Goal: Information Seeking & Learning: Learn about a topic

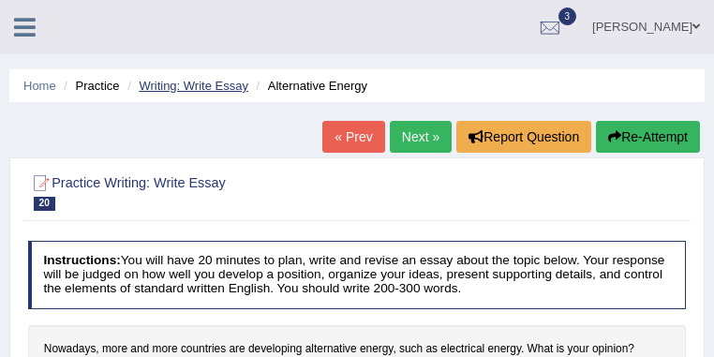
click at [198, 86] on link "Writing: Write Essay" at bounding box center [194, 86] width 110 height 14
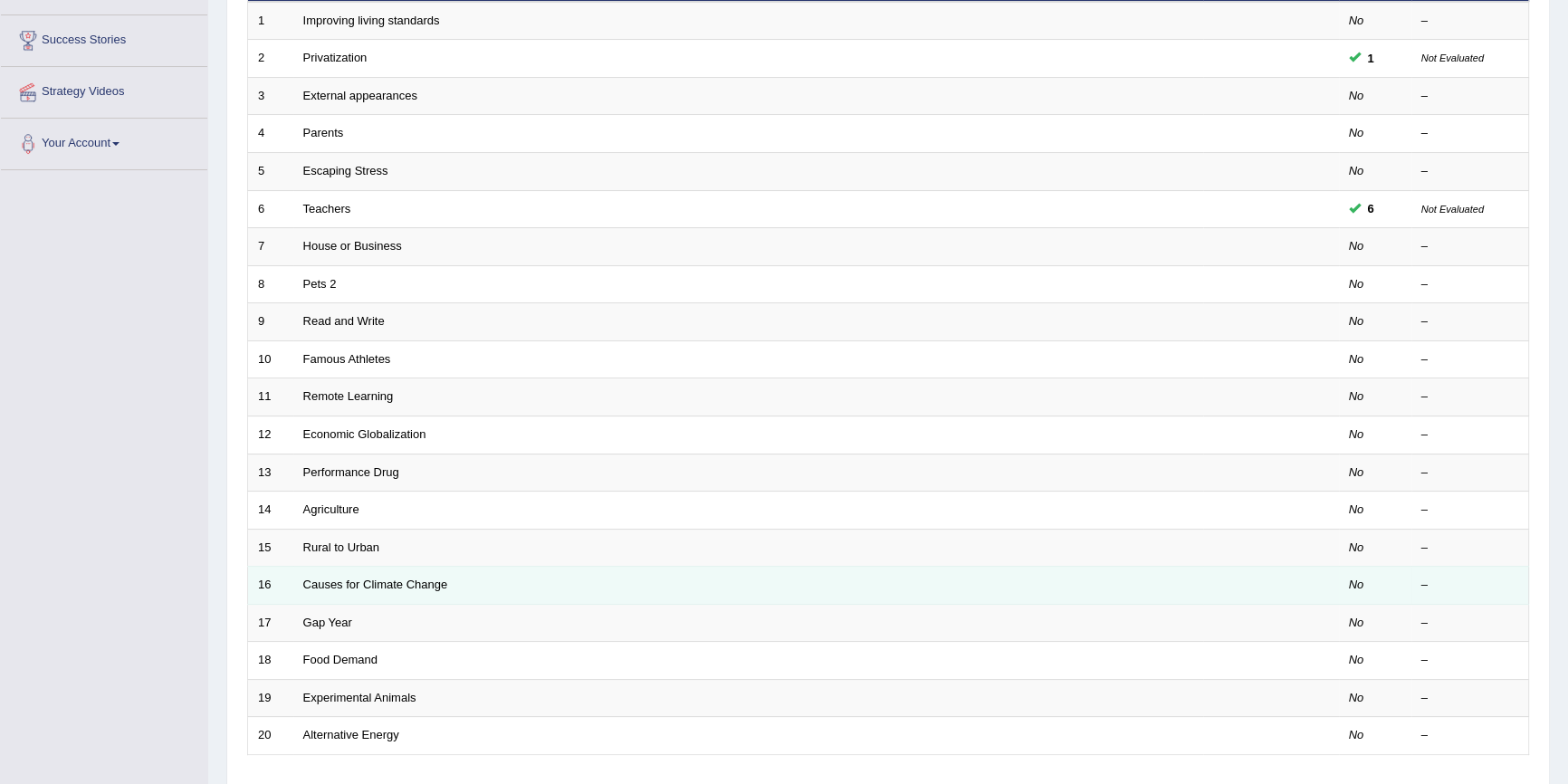
scroll to position [412, 0]
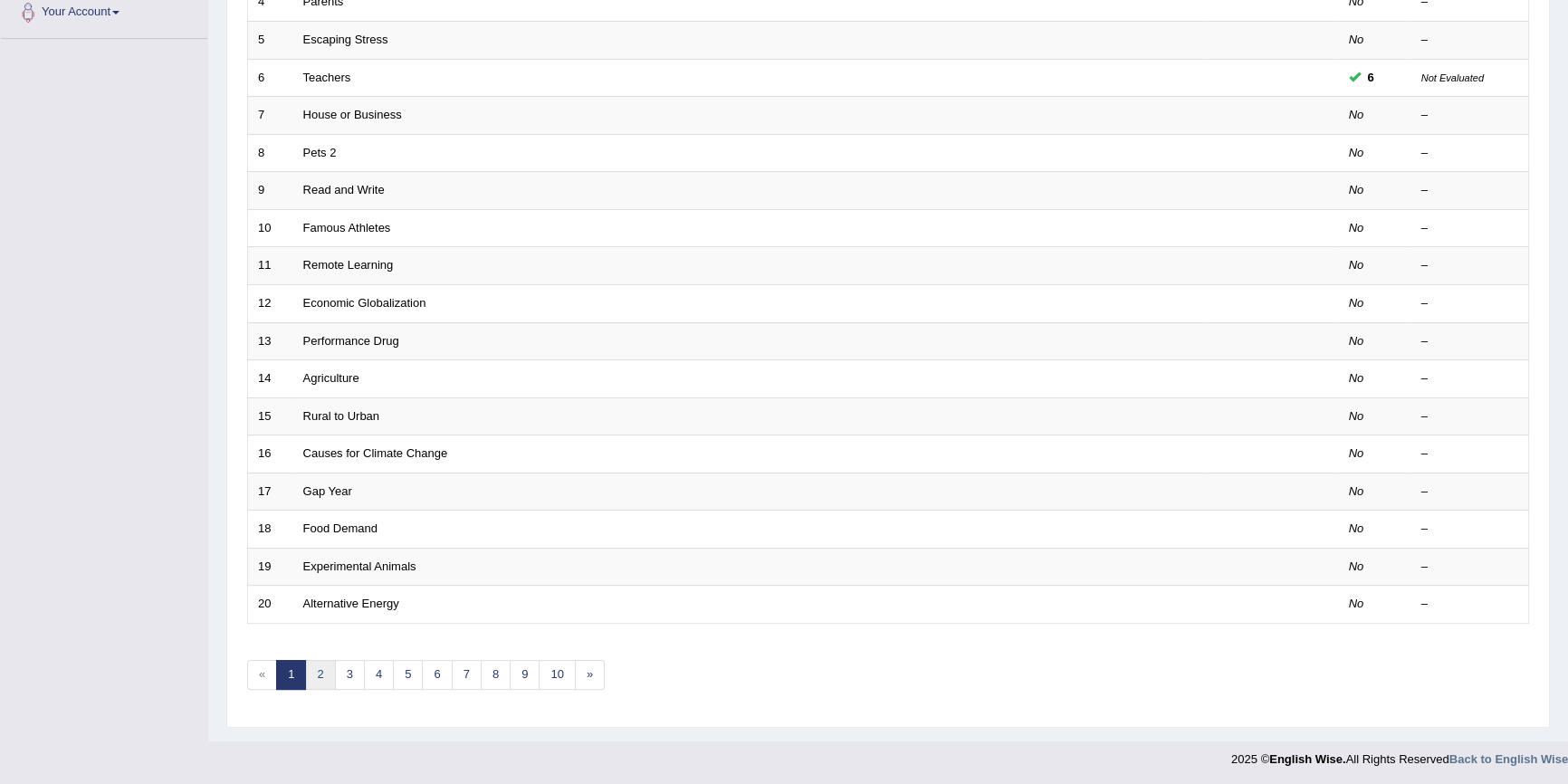
click at [316, 344] on link "2" at bounding box center [320, 674] width 30 height 30
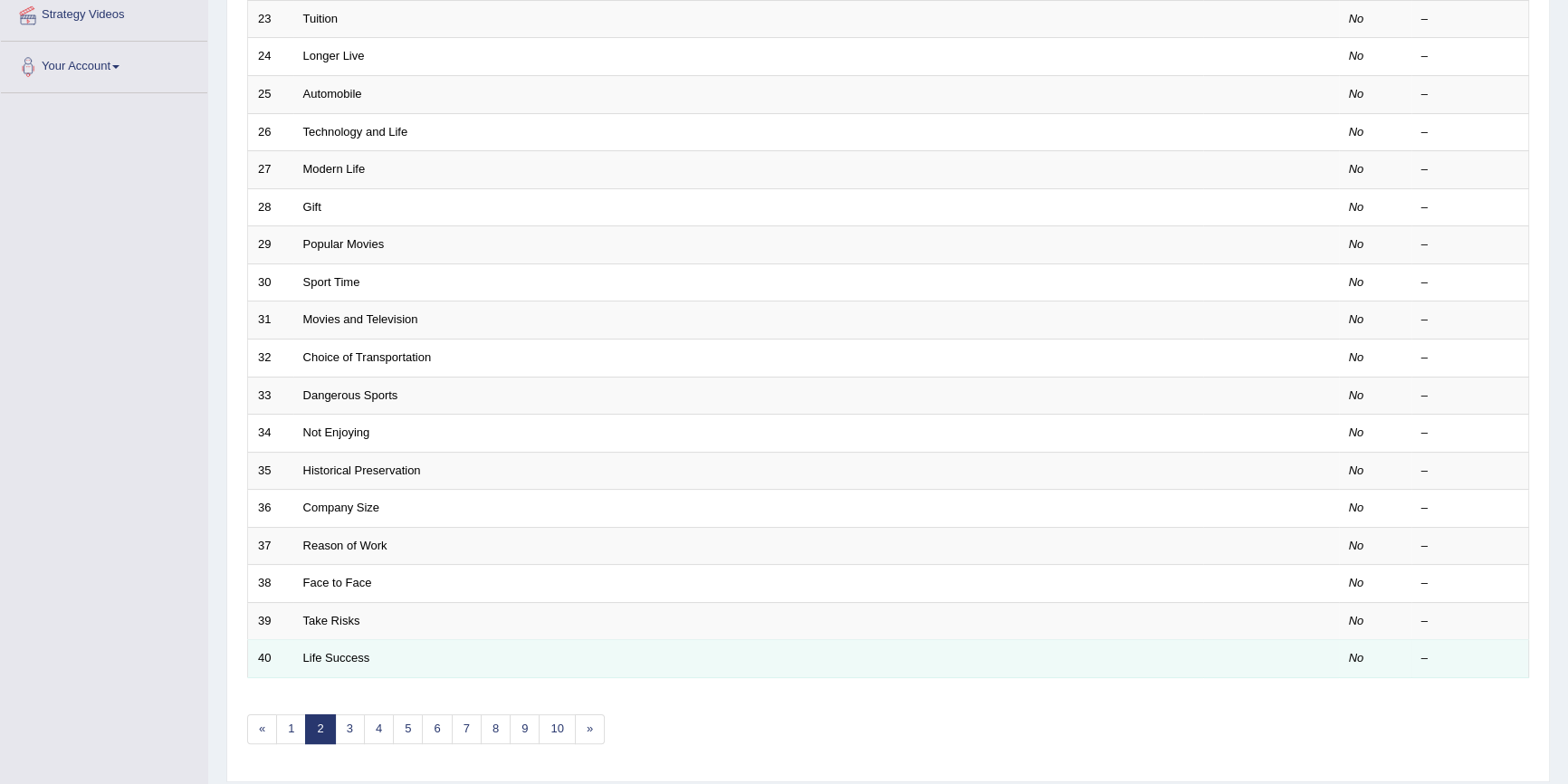
scroll to position [412, 0]
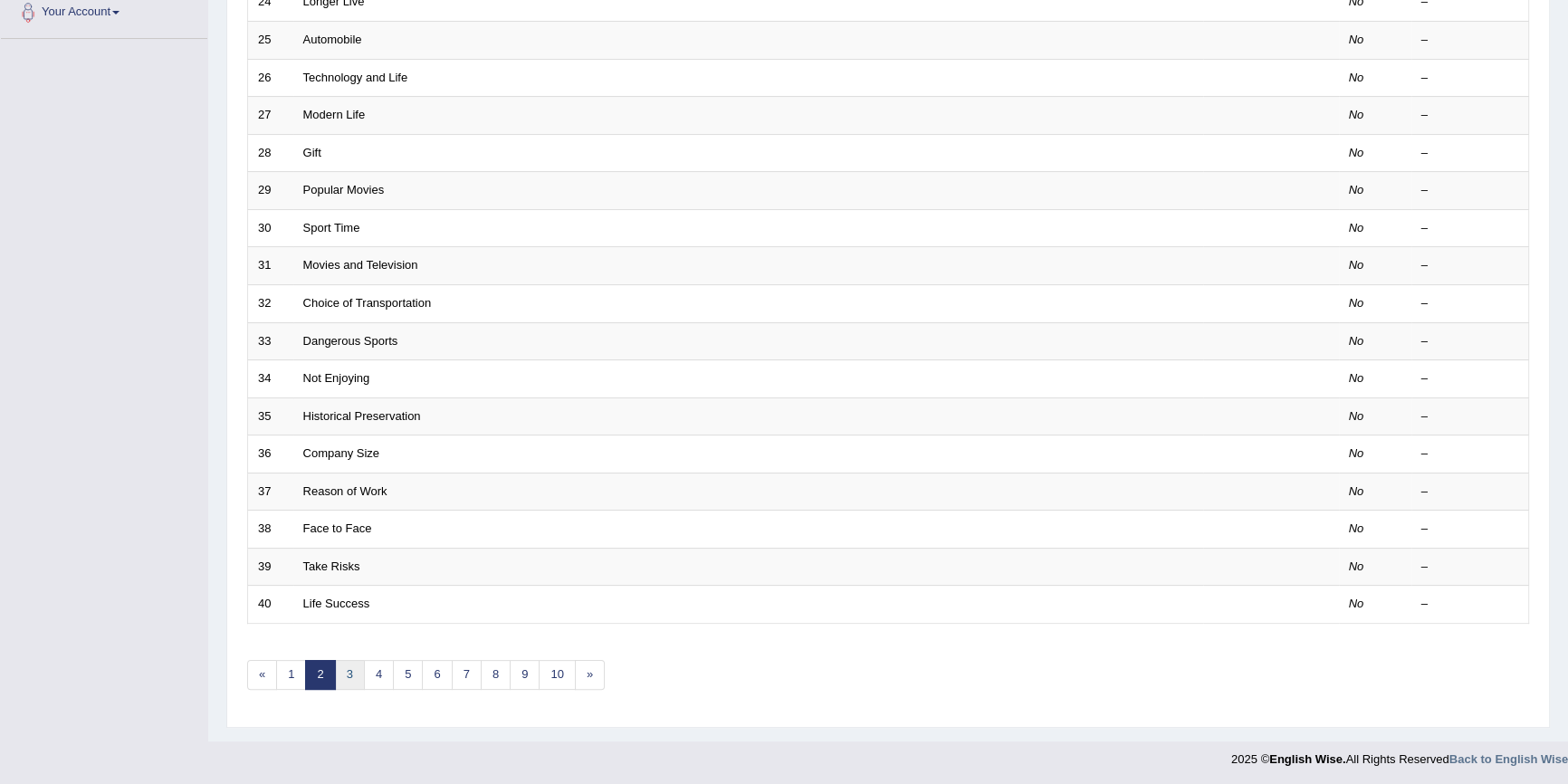
click at [350, 661] on link "3" at bounding box center [350, 674] width 30 height 30
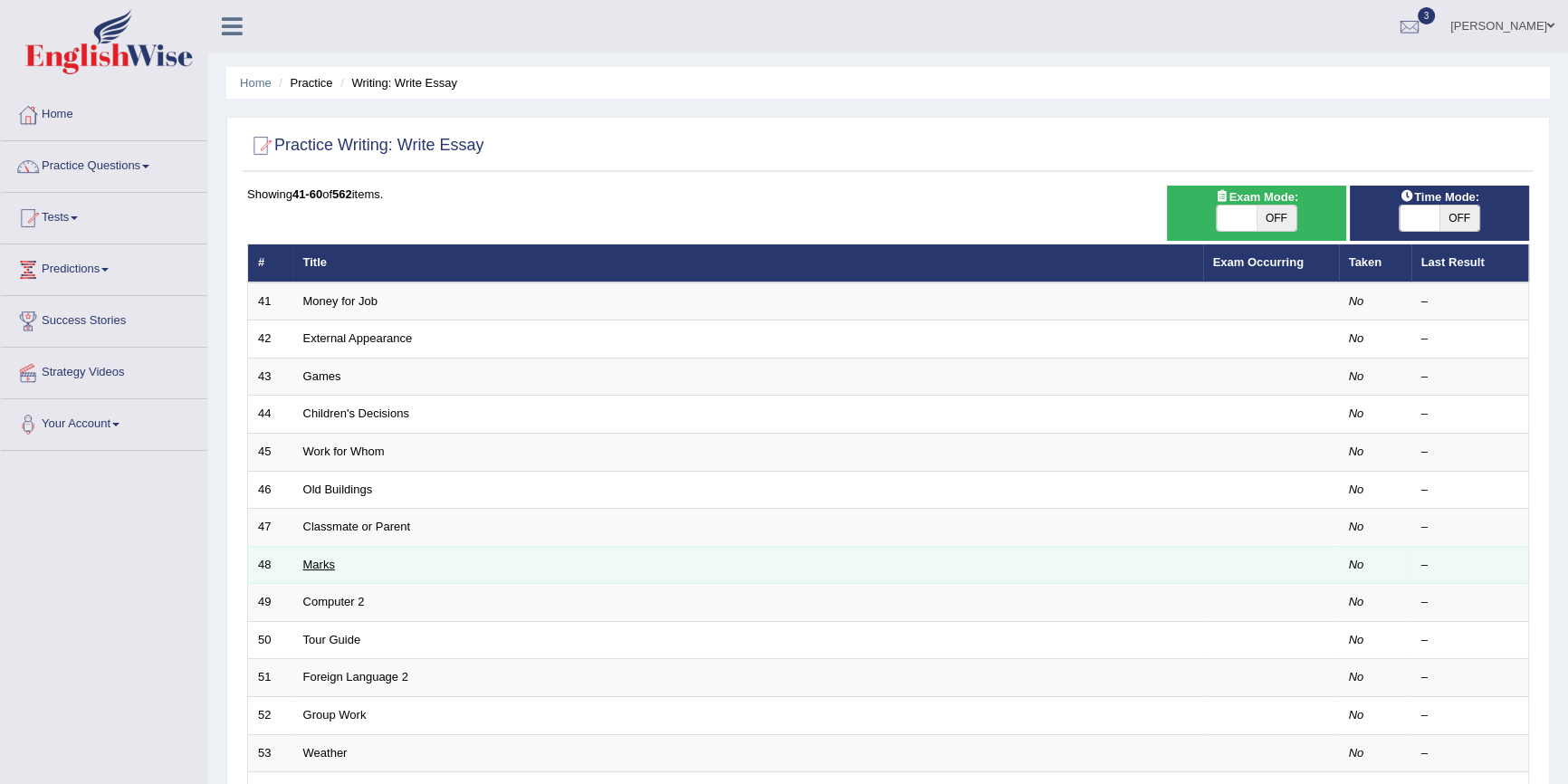
click at [325, 563] on link "Marks" at bounding box center [319, 564] width 32 height 14
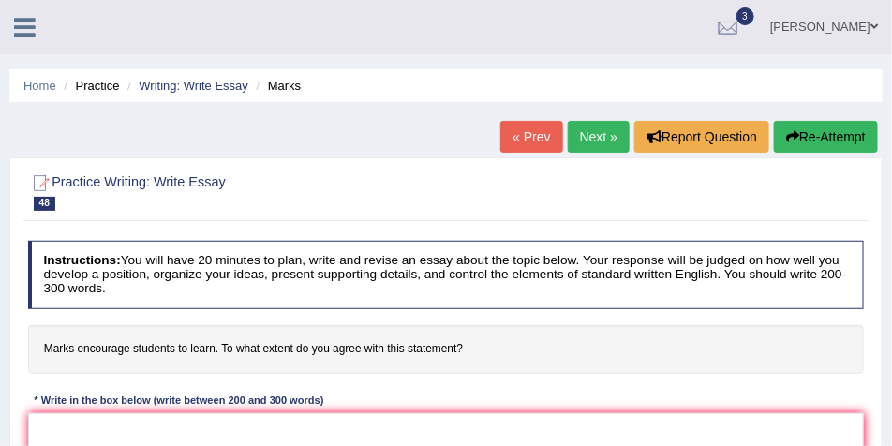
scroll to position [187, 0]
